Goal: Task Accomplishment & Management: Complete application form

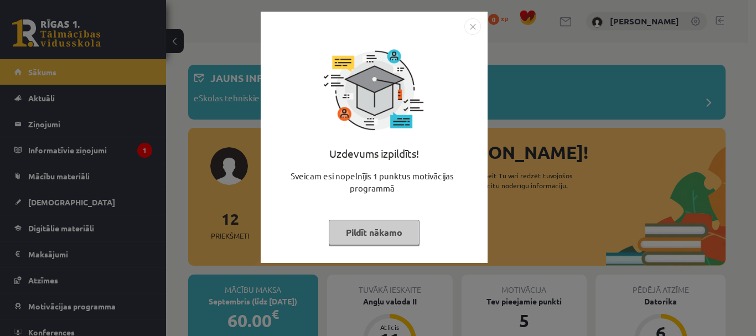
click at [466, 26] on img "Close" at bounding box center [472, 26] width 17 height 17
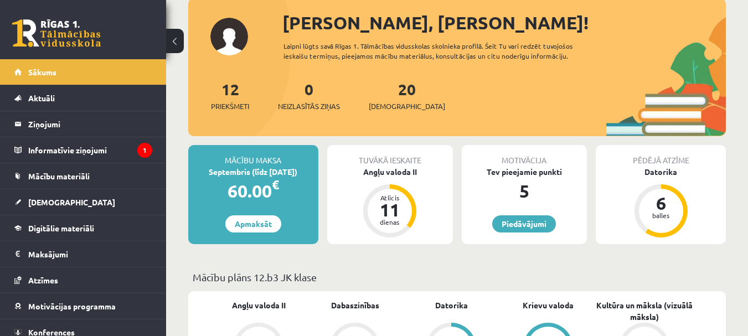
scroll to position [133, 0]
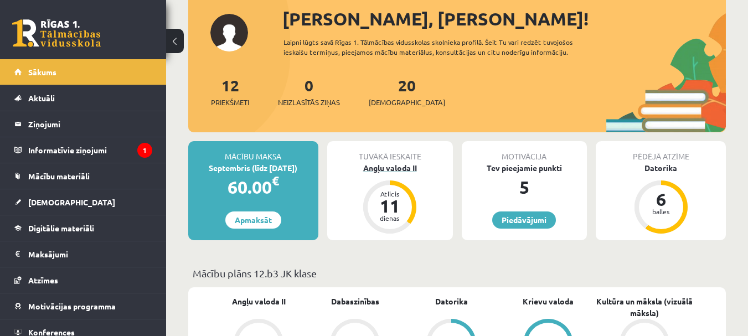
click at [390, 169] on div "Angļu valoda II" at bounding box center [390, 168] width 126 height 12
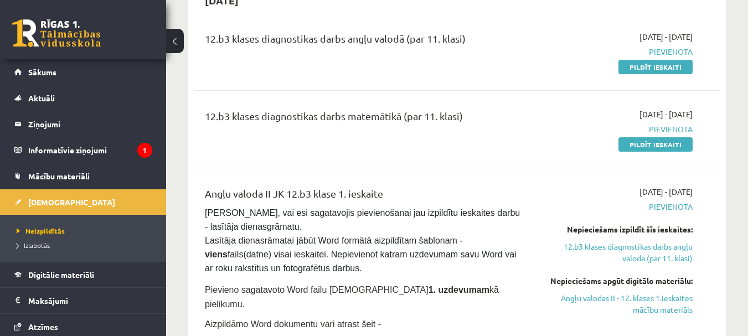
scroll to position [76, 0]
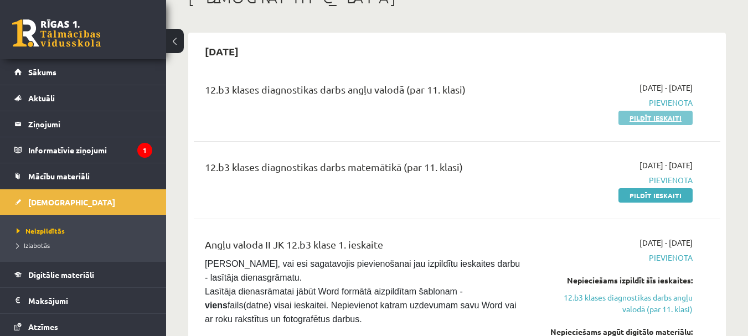
click at [647, 115] on link "Pildīt ieskaiti" at bounding box center [655, 118] width 74 height 14
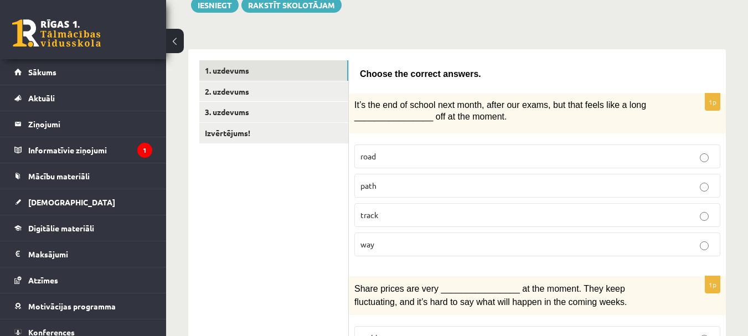
scroll to position [131, 0]
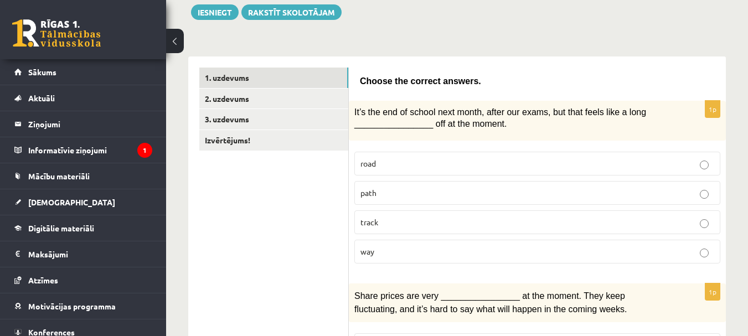
click at [177, 37] on button at bounding box center [175, 41] width 18 height 24
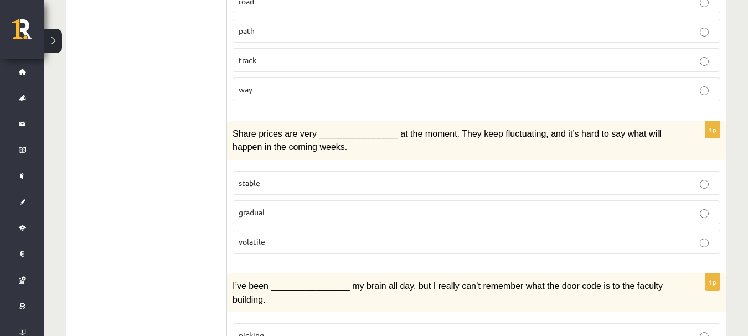
scroll to position [329, 0]
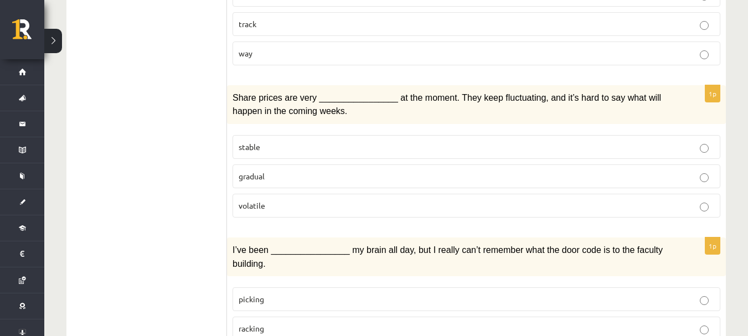
click at [597, 200] on label "volatile" at bounding box center [476, 206] width 488 height 24
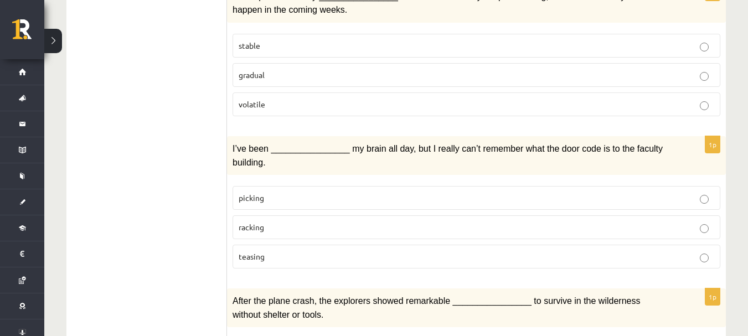
scroll to position [438, 0]
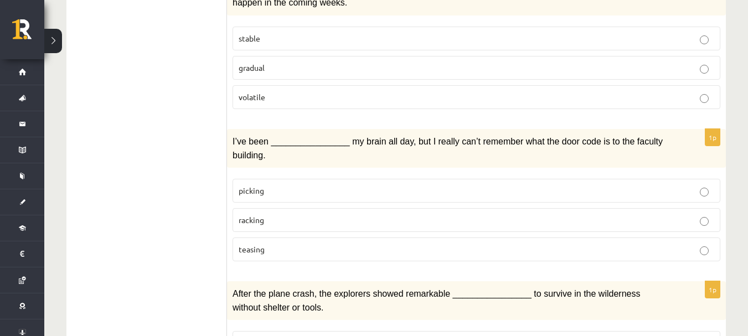
click at [660, 185] on p "picking" at bounding box center [476, 191] width 475 height 12
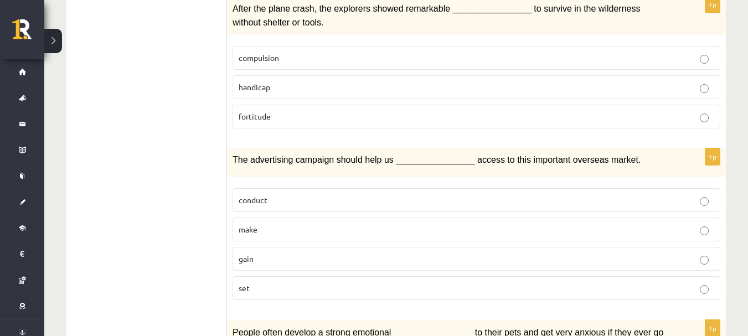
scroll to position [759, 0]
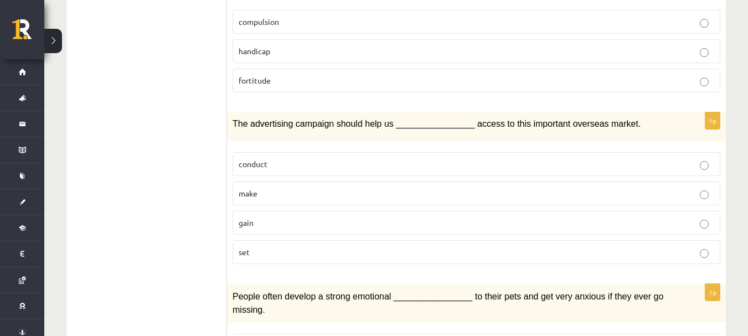
click at [624, 211] on label "gain" at bounding box center [476, 223] width 488 height 24
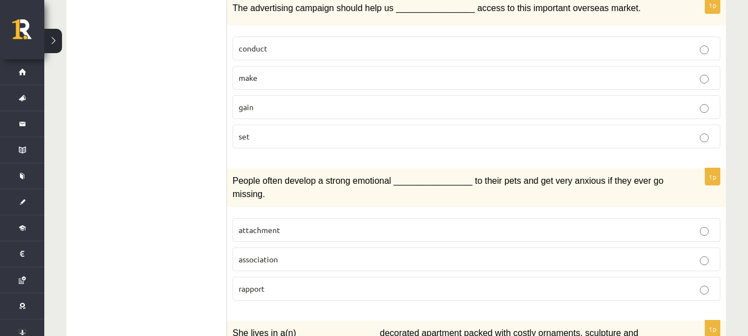
scroll to position [878, 0]
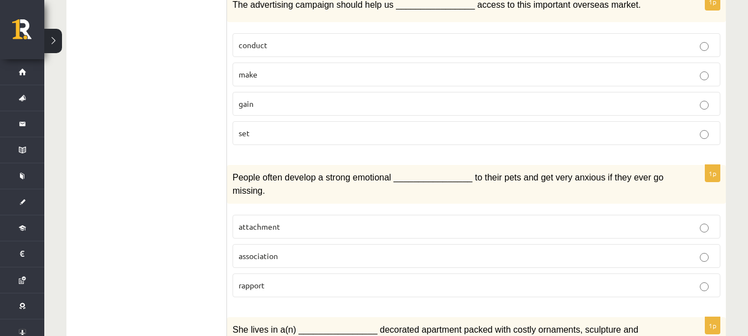
click at [663, 221] on p "attachment" at bounding box center [476, 227] width 475 height 12
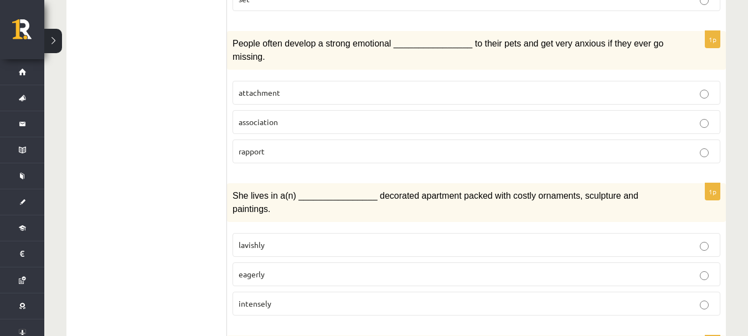
scroll to position [1030, 0]
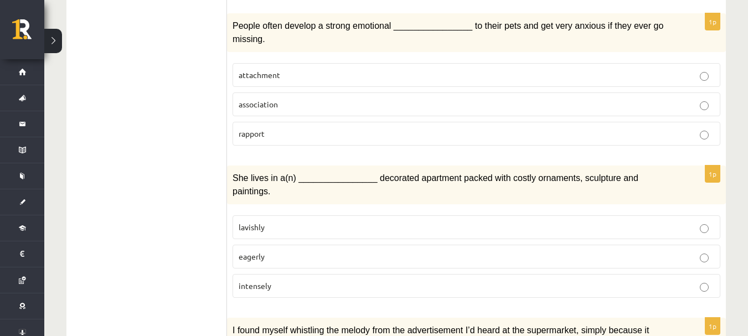
click at [647, 221] on p "lavishly" at bounding box center [476, 227] width 475 height 12
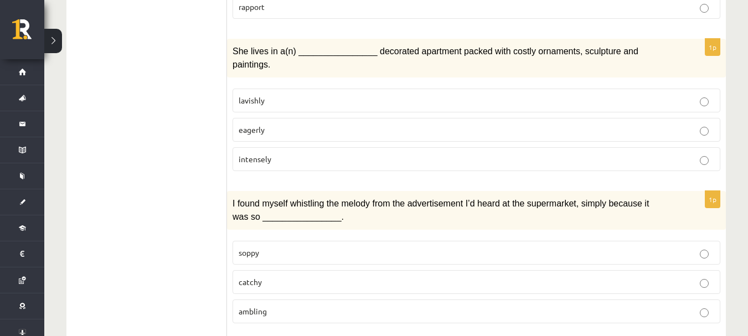
scroll to position [1160, 0]
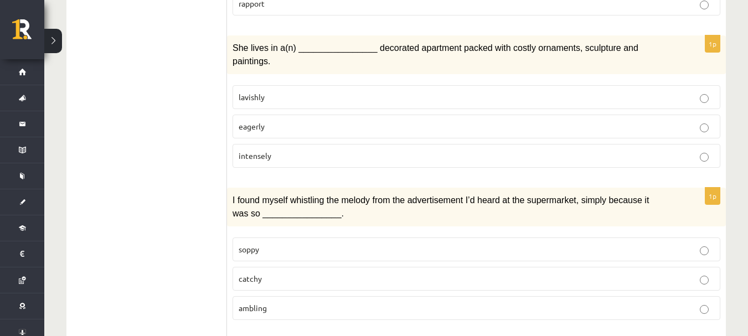
click at [672, 273] on p "catchy" at bounding box center [476, 279] width 475 height 12
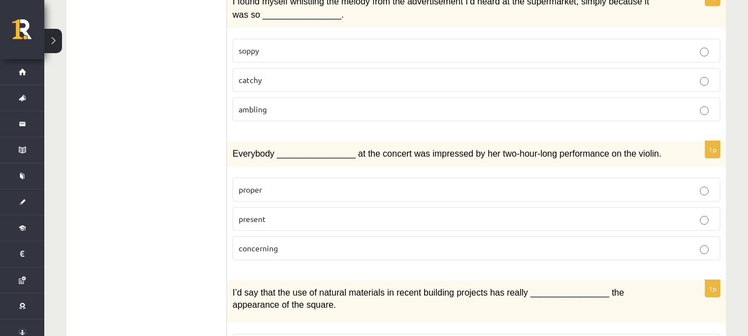
scroll to position [1376, 0]
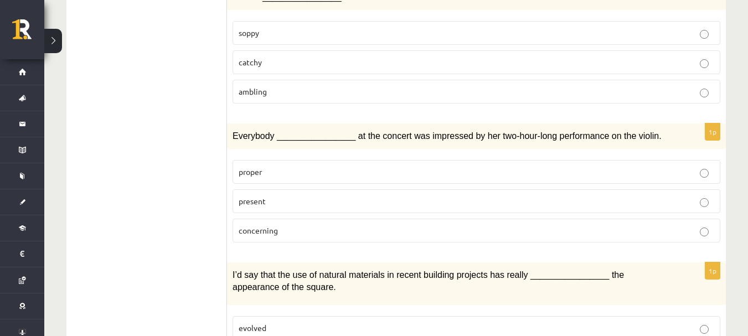
click at [663, 195] on p "present" at bounding box center [476, 201] width 475 height 12
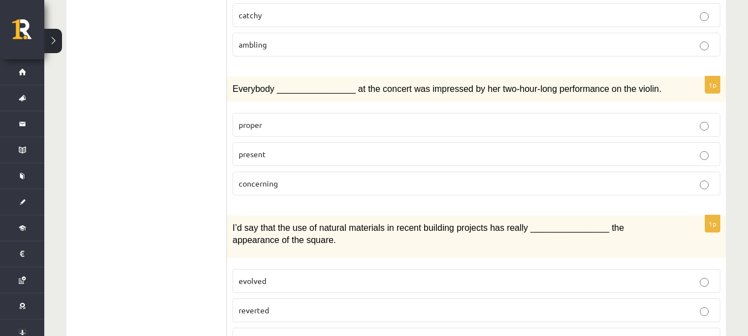
scroll to position [1430, 0]
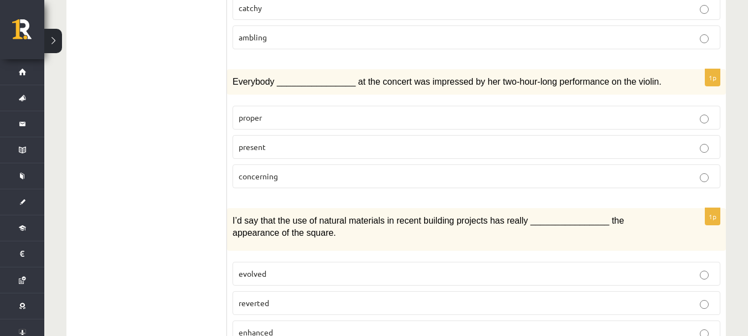
click at [645, 320] on label "enhanced" at bounding box center [476, 332] width 488 height 24
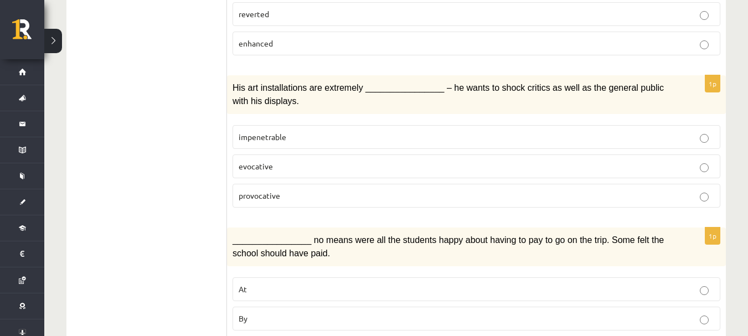
scroll to position [1725, 0]
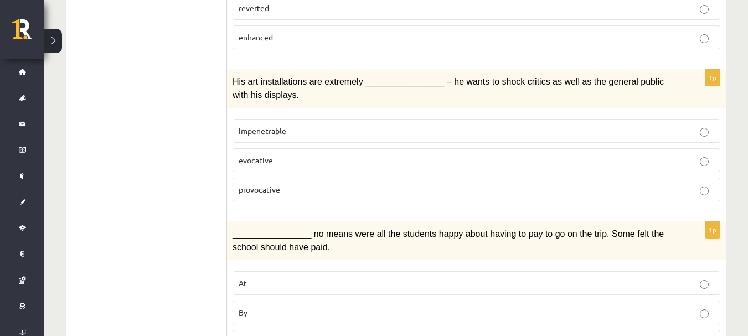
click at [665, 307] on p "By" at bounding box center [476, 313] width 475 height 12
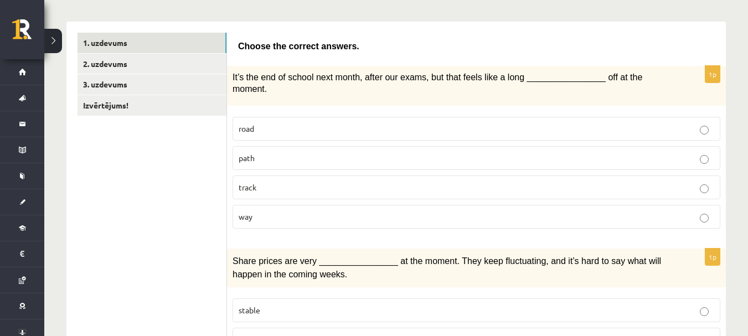
scroll to position [173, 0]
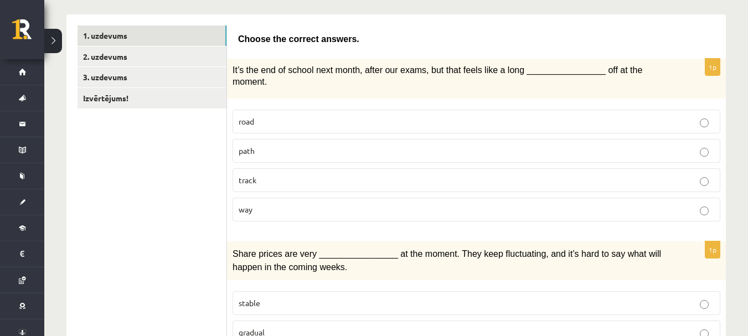
click at [558, 198] on label "way" at bounding box center [476, 210] width 488 height 24
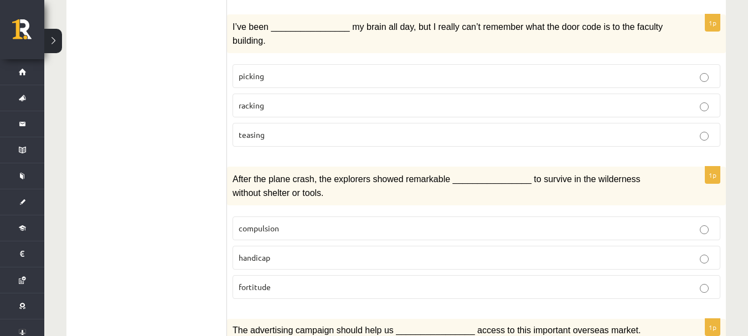
scroll to position [570, 0]
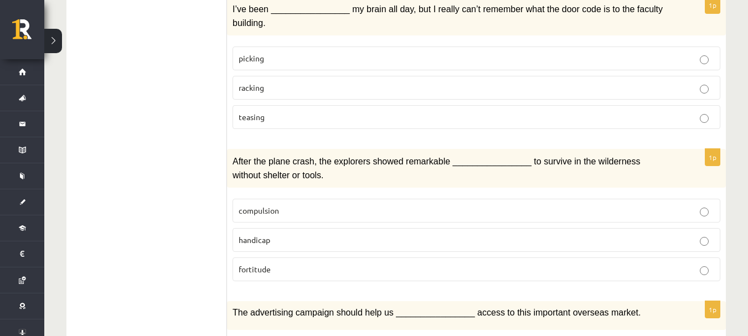
click at [639, 234] on p "handicap" at bounding box center [476, 240] width 475 height 12
drag, startPoint x: 639, startPoint y: 208, endPoint x: 661, endPoint y: 169, distance: 44.6
click at [661, 193] on fieldset "compulsion handicap fortitude" at bounding box center [476, 238] width 488 height 91
click at [658, 199] on label "compulsion" at bounding box center [476, 211] width 488 height 24
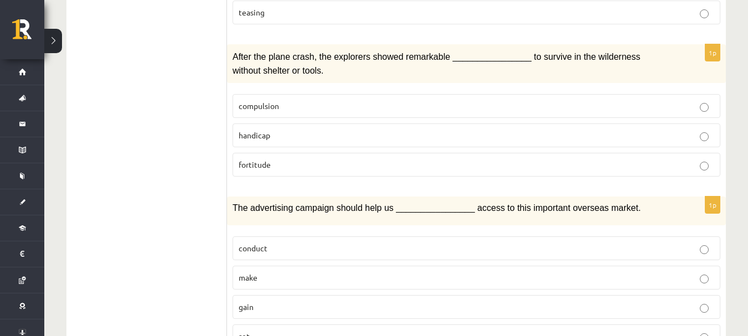
scroll to position [722, 0]
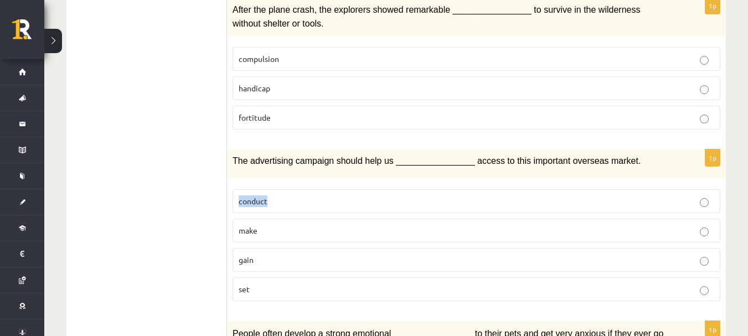
drag, startPoint x: 747, startPoint y: 143, endPoint x: 741, endPoint y: 175, distance: 33.2
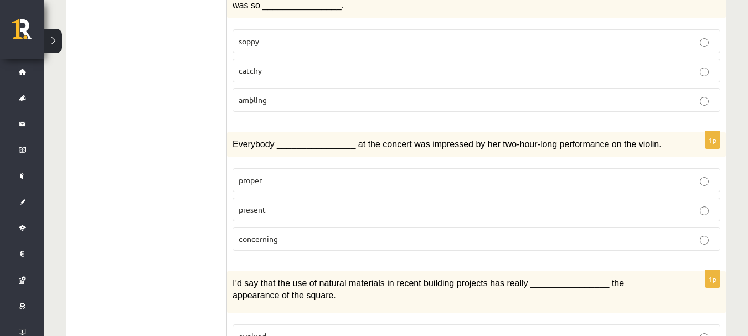
scroll to position [1419, 0]
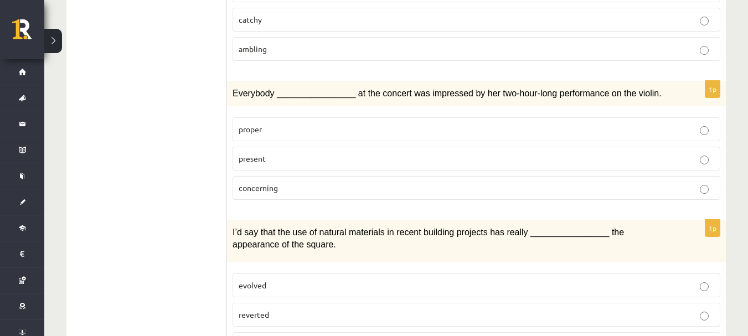
drag, startPoint x: 747, startPoint y: 256, endPoint x: 748, endPoint y: 270, distance: 13.8
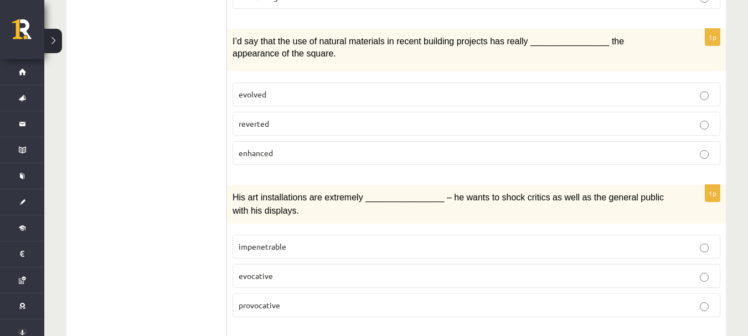
scroll to position [1617, 0]
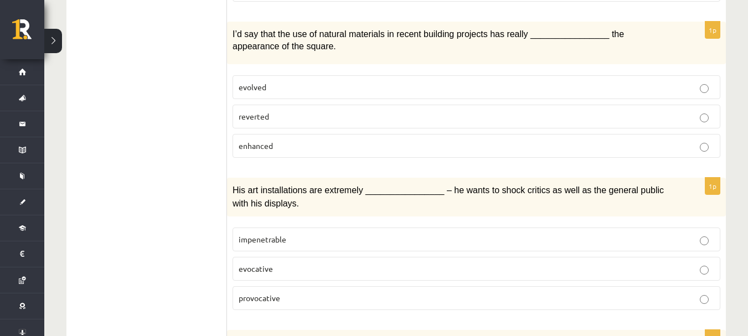
click at [679, 257] on label "evocative" at bounding box center [476, 269] width 488 height 24
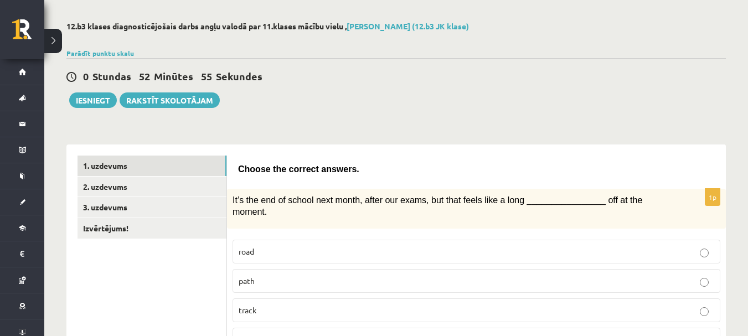
scroll to position [40, 0]
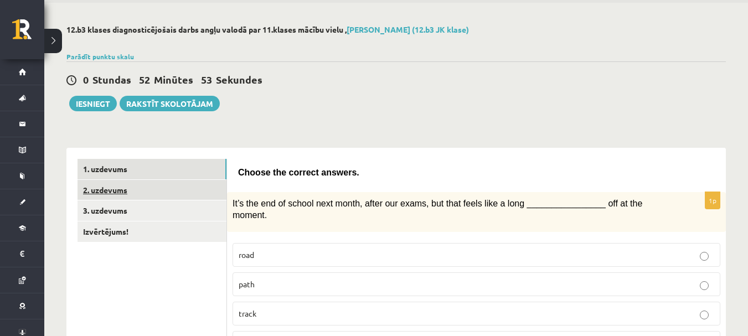
click at [203, 184] on link "2. uzdevums" at bounding box center [151, 190] width 149 height 20
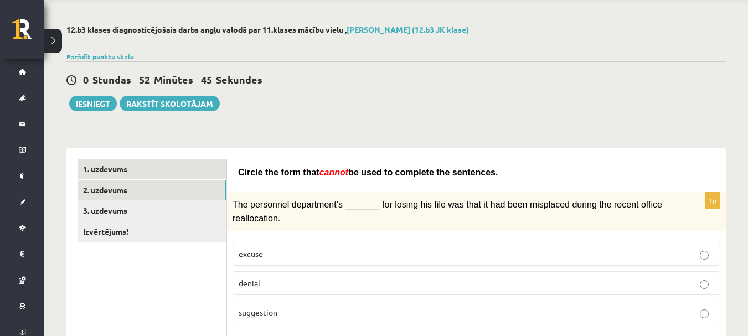
click at [212, 175] on link "1. uzdevums" at bounding box center [151, 169] width 149 height 20
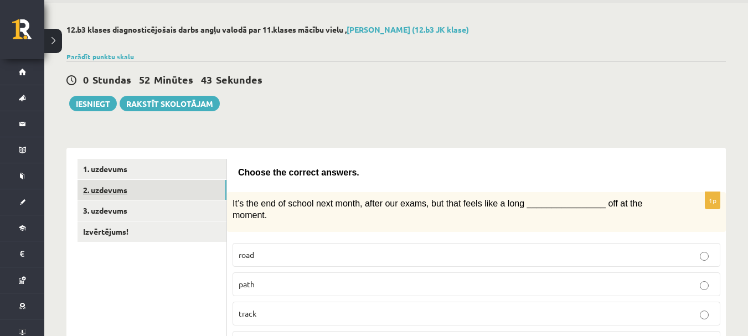
click at [200, 194] on link "2. uzdevums" at bounding box center [151, 190] width 149 height 20
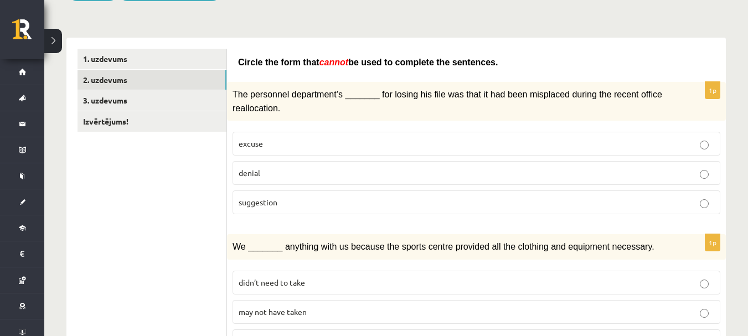
scroll to position [153, 0]
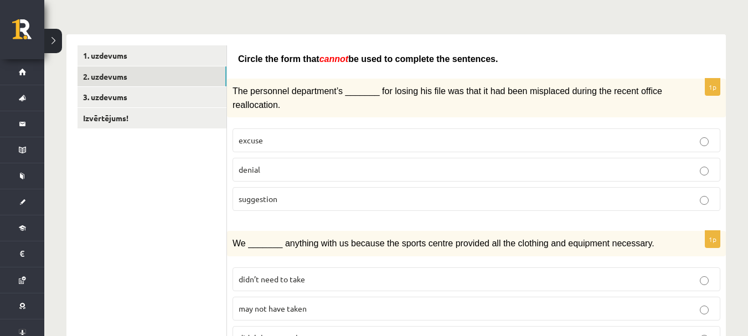
click at [508, 166] on p "denial" at bounding box center [476, 170] width 475 height 12
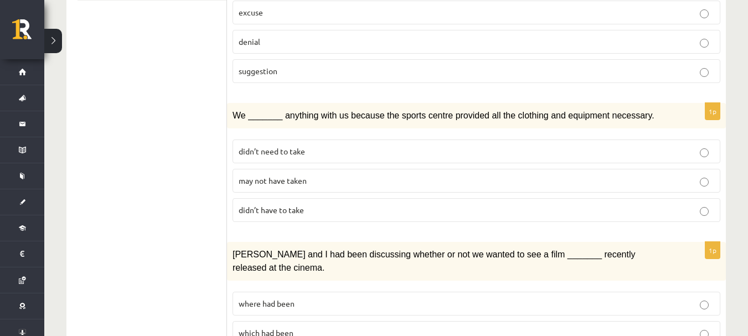
scroll to position [302, 0]
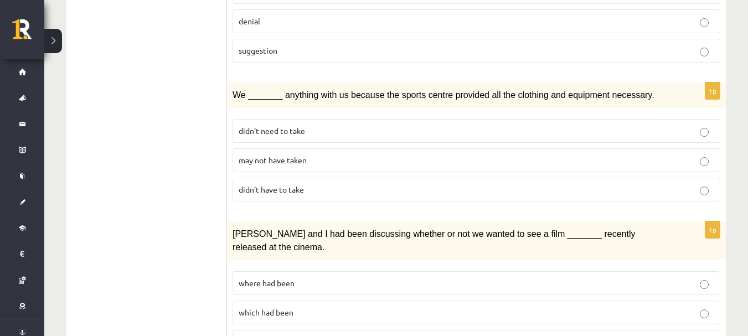
click at [589, 160] on p "may not have taken" at bounding box center [476, 160] width 475 height 12
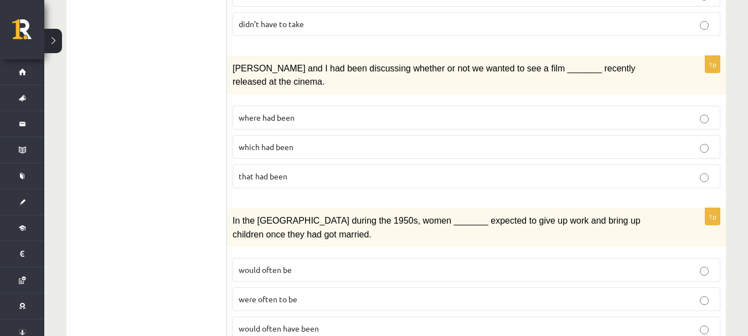
scroll to position [473, 0]
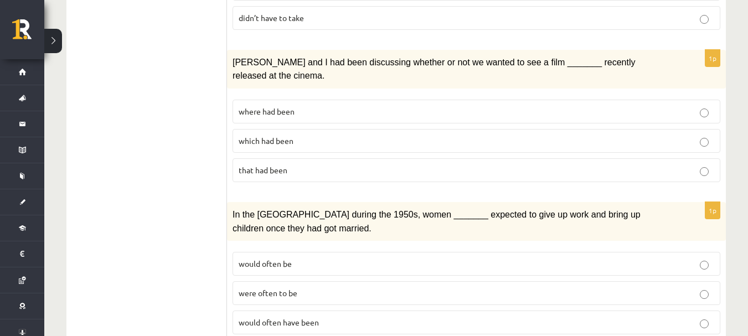
click at [640, 106] on p "where had been" at bounding box center [476, 112] width 475 height 12
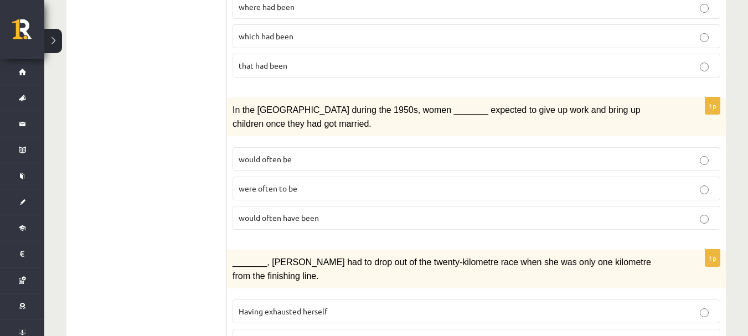
scroll to position [581, 0]
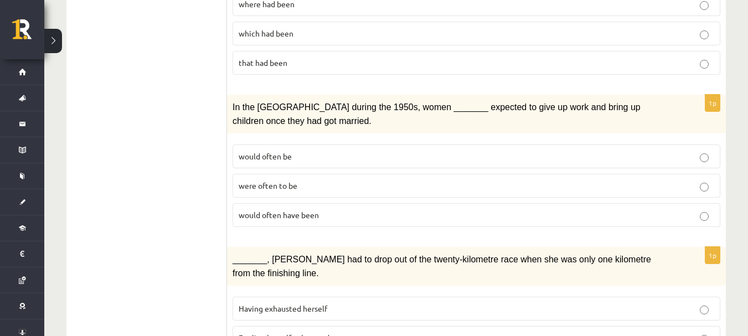
click at [468, 205] on label "would often have been" at bounding box center [476, 215] width 488 height 24
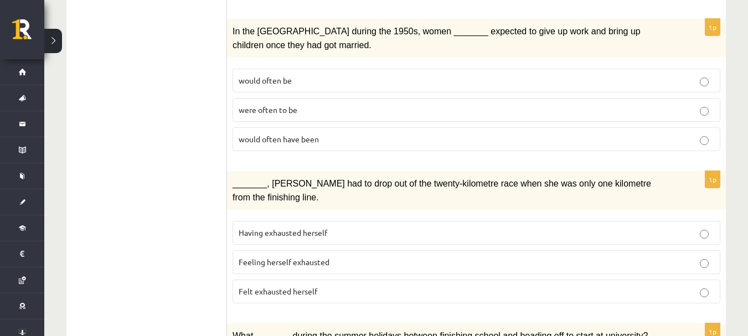
scroll to position [674, 0]
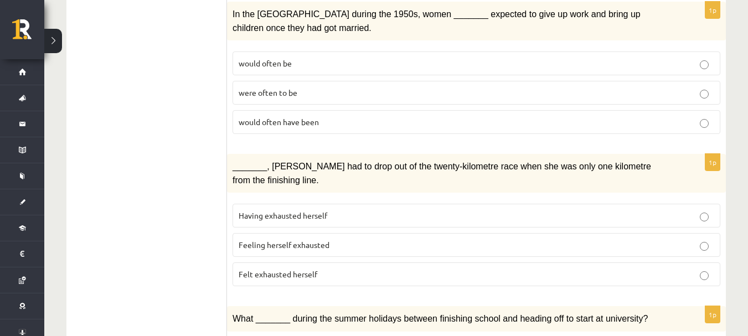
click at [514, 233] on label "Feeling herself exhausted" at bounding box center [476, 245] width 488 height 24
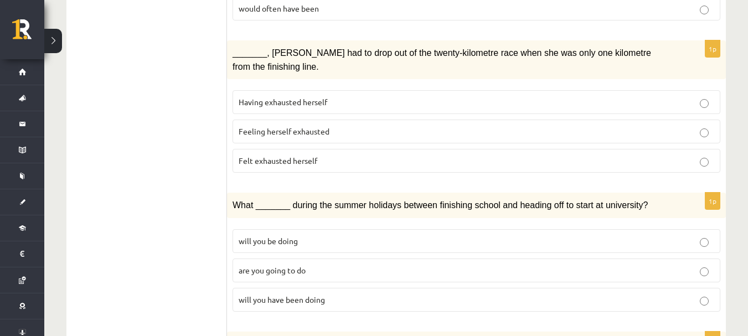
scroll to position [805, 0]
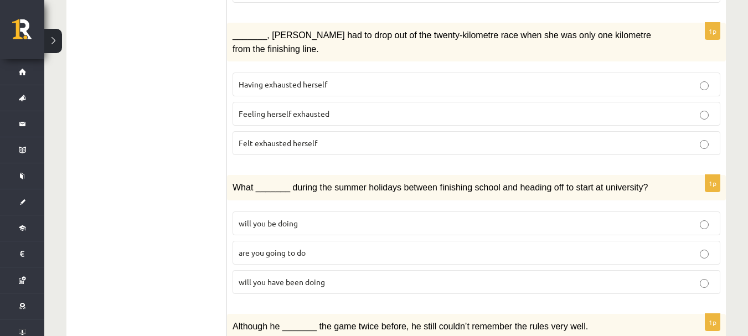
click at [684, 131] on label "Felt exhausted herself" at bounding box center [476, 143] width 488 height 24
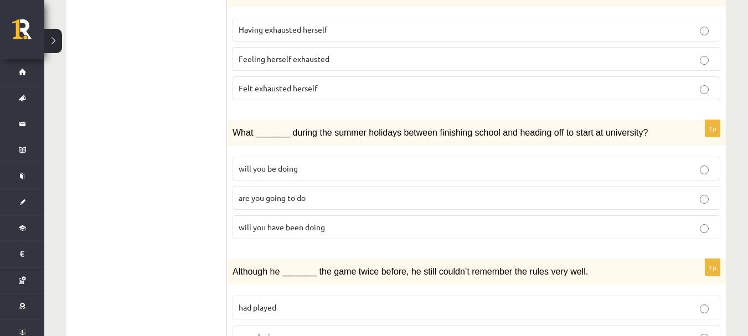
click at [606, 221] on p "will you have been doing" at bounding box center [476, 227] width 475 height 12
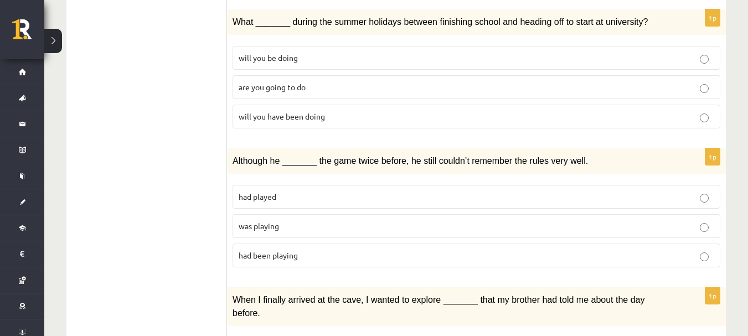
scroll to position [973, 0]
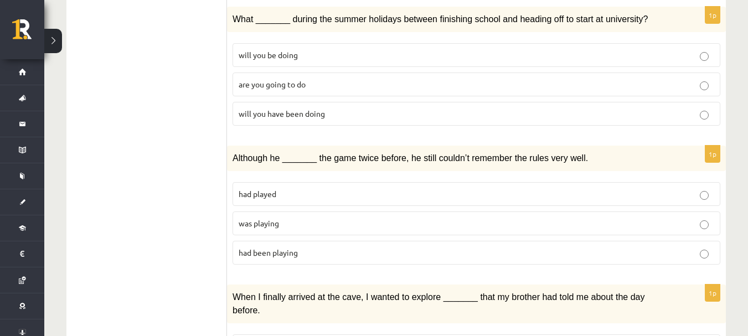
click at [684, 218] on p "was playing" at bounding box center [476, 224] width 475 height 12
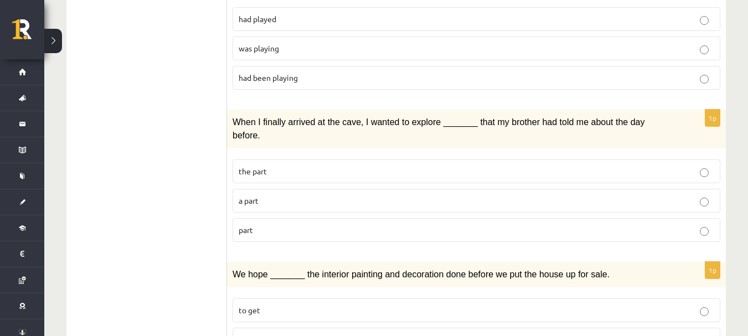
scroll to position [1160, 0]
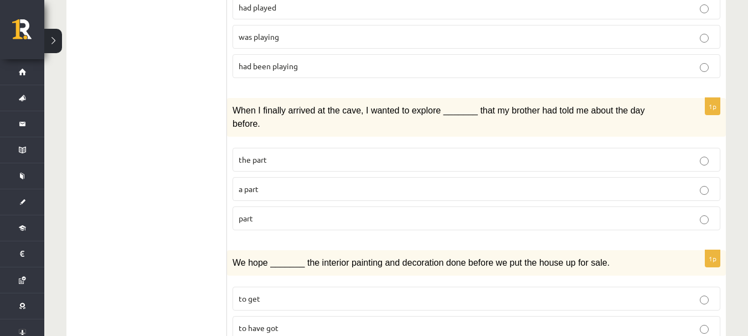
click at [586, 213] on p "part" at bounding box center [476, 219] width 475 height 12
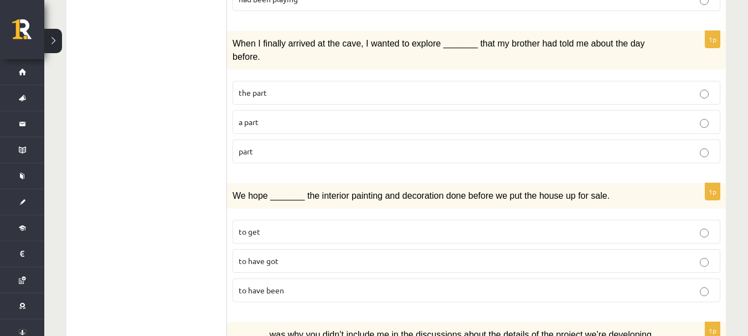
scroll to position [1235, 0]
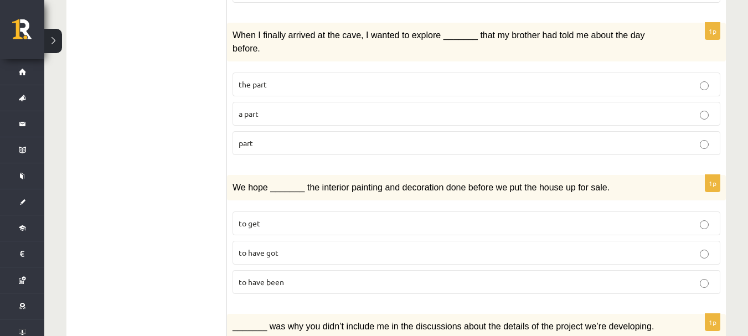
click at [546, 270] on label "to have been" at bounding box center [476, 282] width 488 height 24
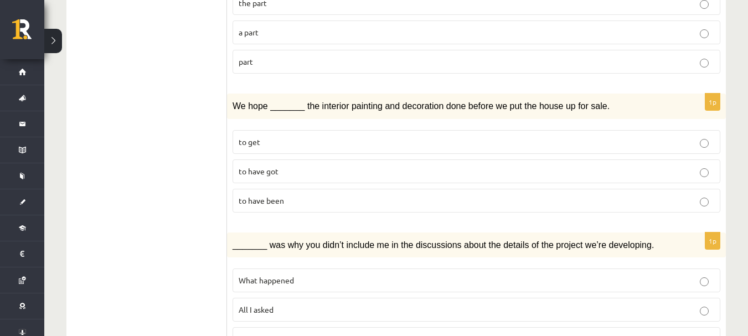
scroll to position [1326, 0]
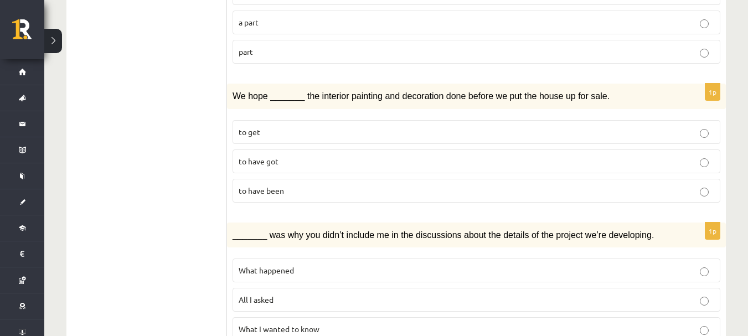
click at [682, 265] on p "What happened" at bounding box center [476, 271] width 475 height 12
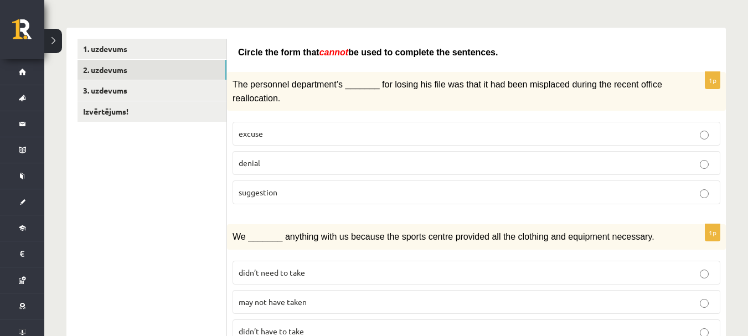
scroll to position [61, 0]
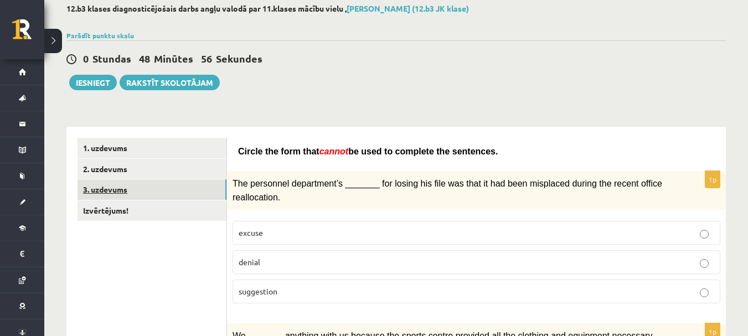
click at [208, 191] on link "3. uzdevums" at bounding box center [151, 189] width 149 height 20
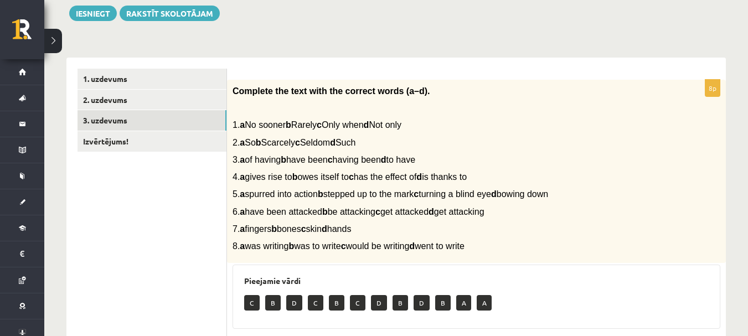
scroll to position [121, 0]
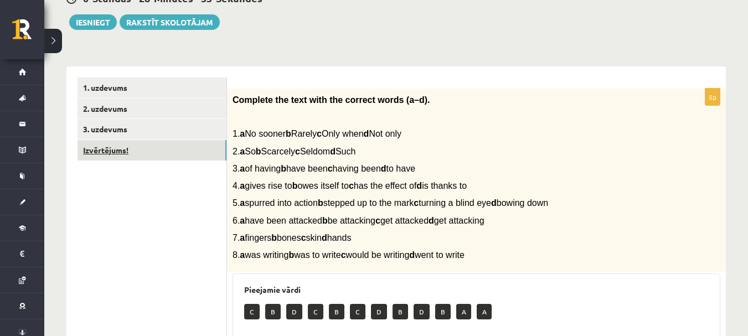
click at [167, 160] on link "Izvērtējums!" at bounding box center [151, 150] width 149 height 20
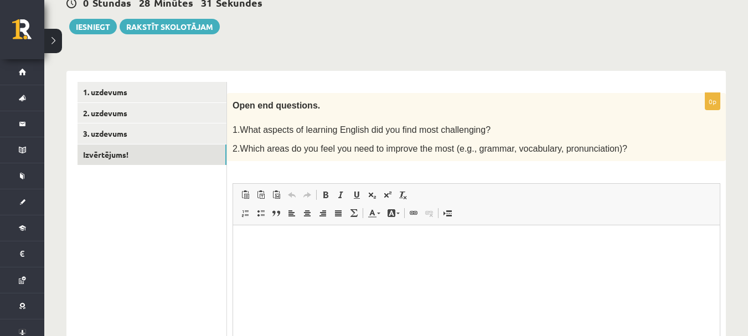
scroll to position [0, 0]
click at [335, 259] on html at bounding box center [476, 242] width 487 height 34
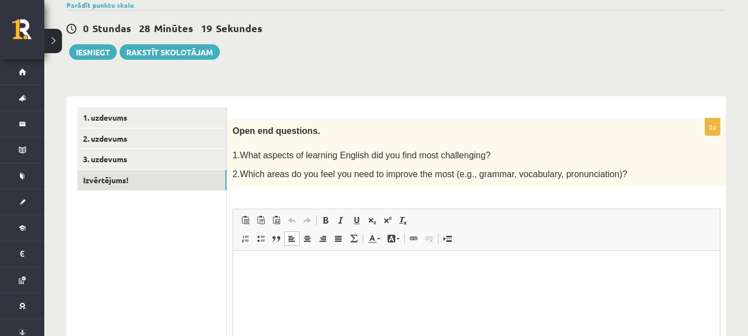
scroll to position [227, 0]
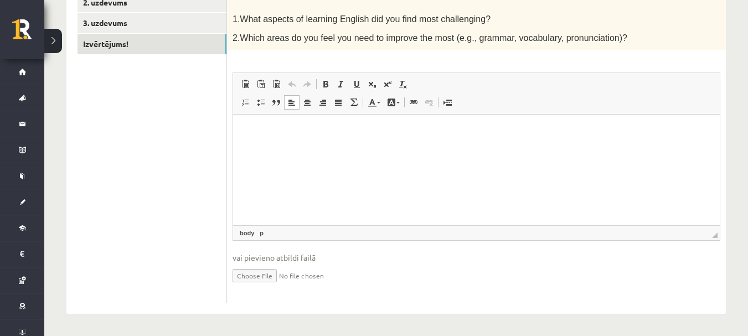
click at [183, 97] on ul "1. uzdevums 2. uzdevums 3. uzdevums Izvērtējums!" at bounding box center [151, 137] width 149 height 332
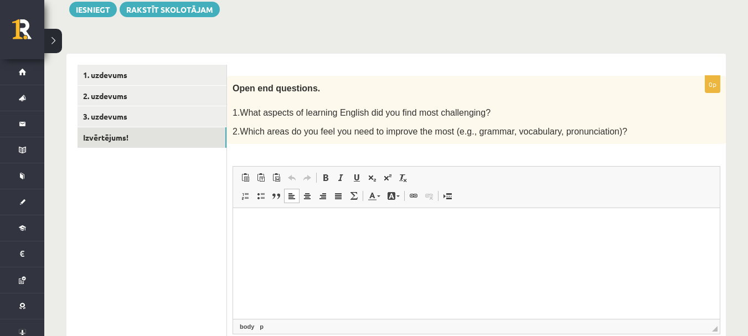
scroll to position [111, 0]
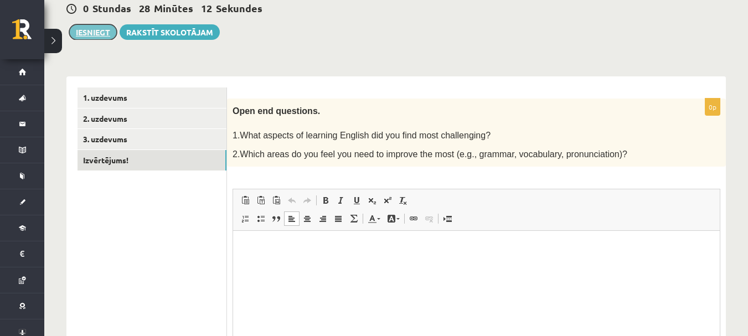
click at [105, 30] on button "Iesniegt" at bounding box center [93, 31] width 48 height 15
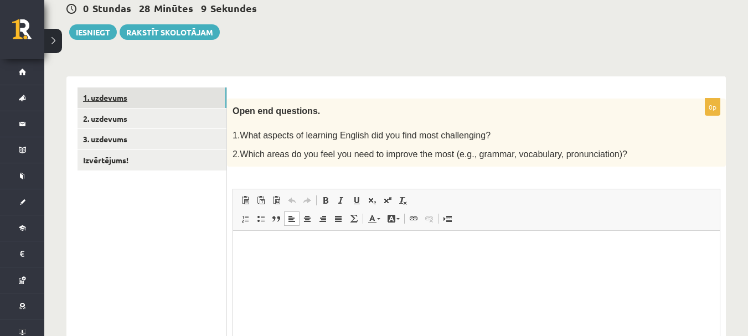
click at [183, 94] on link "1. uzdevums" at bounding box center [151, 97] width 149 height 20
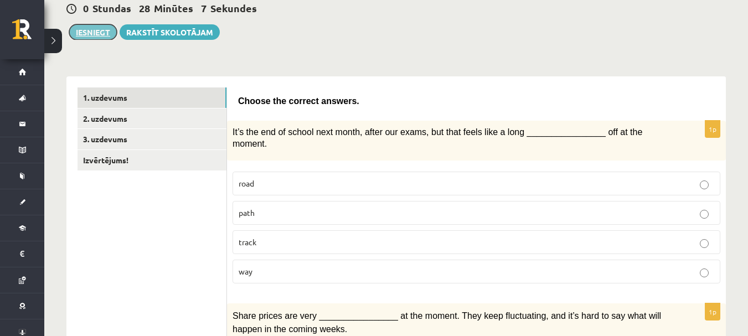
click at [102, 39] on button "Iesniegt" at bounding box center [93, 31] width 48 height 15
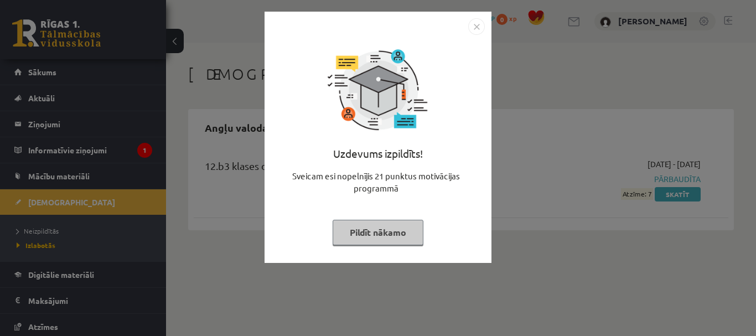
click at [398, 223] on button "Pildīt nākamo" at bounding box center [378, 232] width 91 height 25
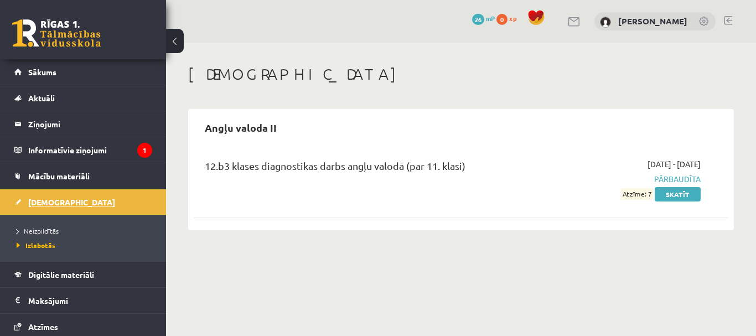
click at [73, 209] on link "[DEMOGRAPHIC_DATA]" at bounding box center [83, 201] width 138 height 25
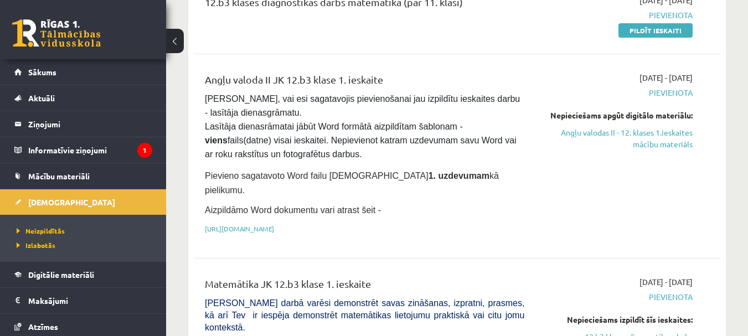
scroll to position [176, 0]
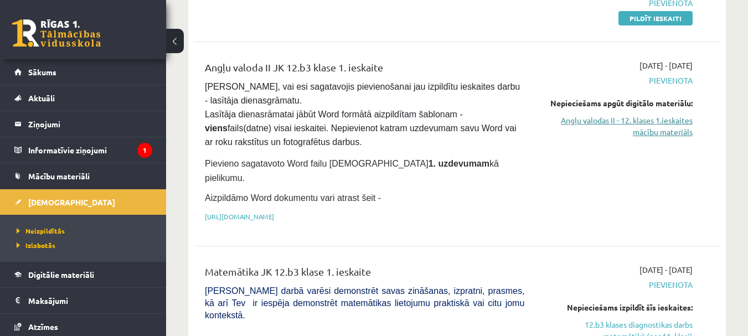
click at [653, 120] on link "Angļu valodas II - 12. klases 1.ieskaites mācību materiāls" at bounding box center [617, 126] width 152 height 23
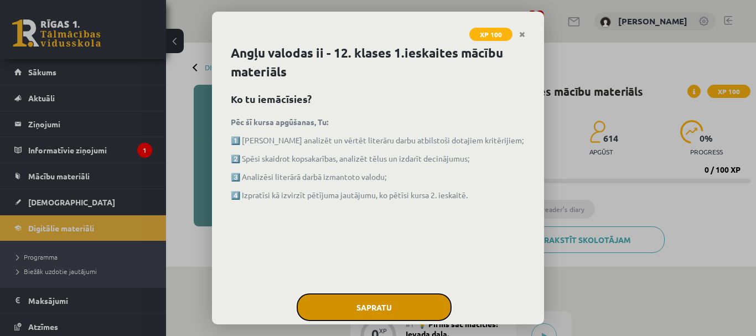
click at [354, 306] on button "Sapratu" at bounding box center [374, 307] width 155 height 28
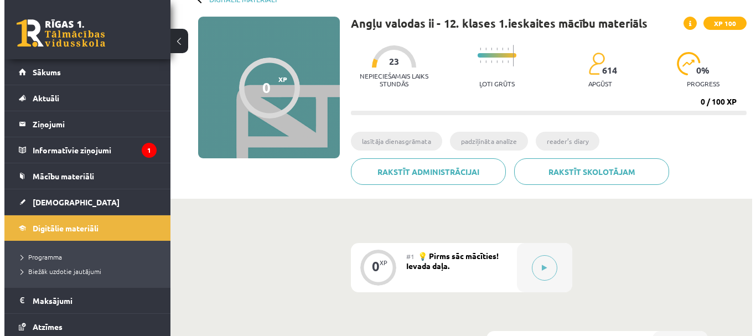
scroll to position [72, 0]
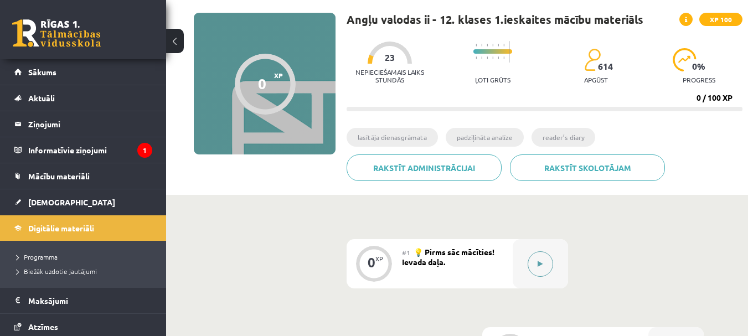
click at [541, 265] on icon at bounding box center [539, 264] width 5 height 7
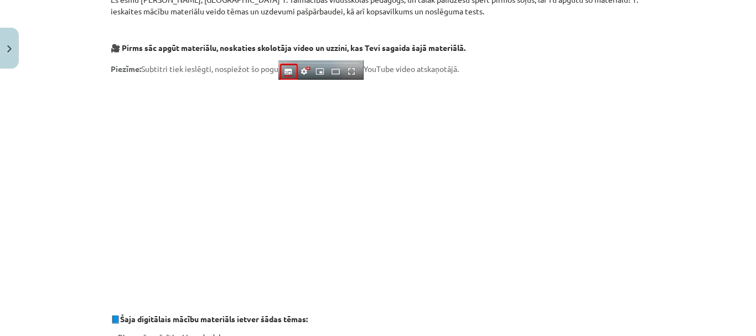
scroll to position [243, 0]
